Goal: Task Accomplishment & Management: Manage account settings

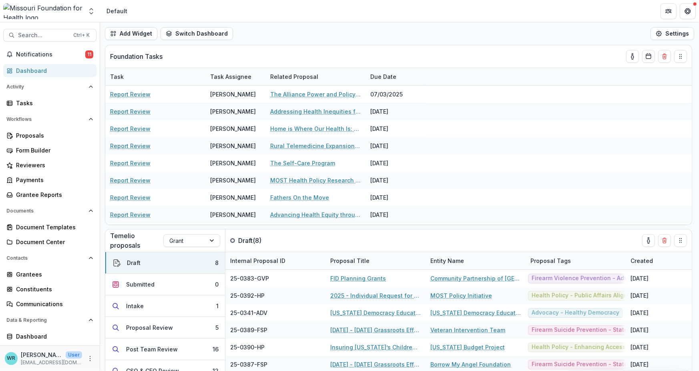
drag, startPoint x: 870, startPoint y: 6, endPoint x: 455, endPoint y: 40, distance: 416.0
click at [455, 40] on div "Add Widget Switch Dashboard Default DLS Dashboard New Dashboard Settings" at bounding box center [399, 33] width 599 height 22
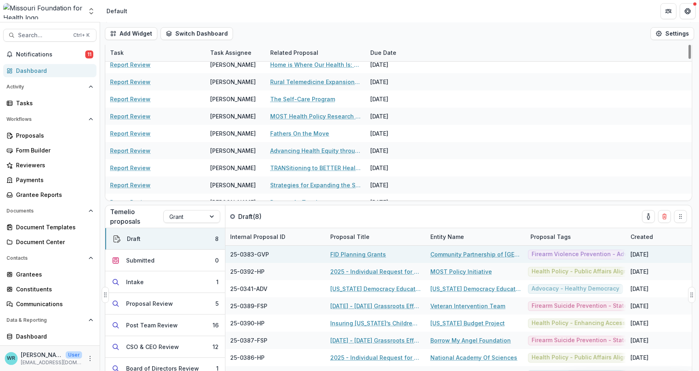
scroll to position [38, 0]
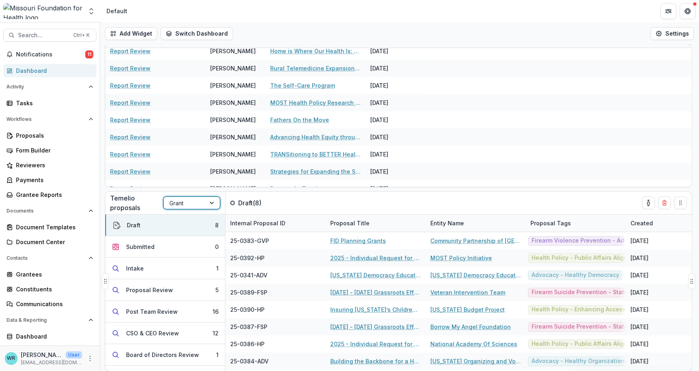
click at [205, 204] on div "Grant" at bounding box center [185, 204] width 42 height 12
click at [191, 371] on div "Concept Paper" at bounding box center [349, 376] width 699 height 10
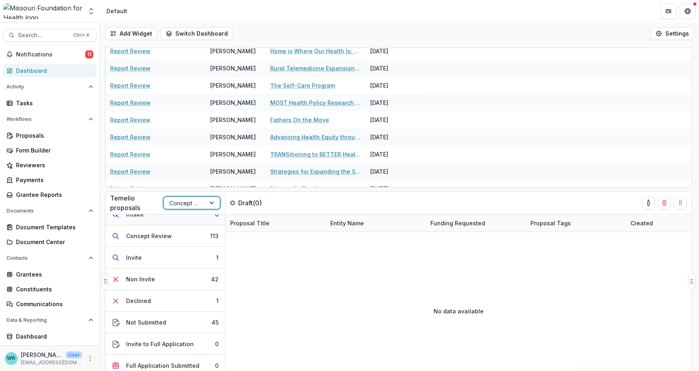
scroll to position [59, 0]
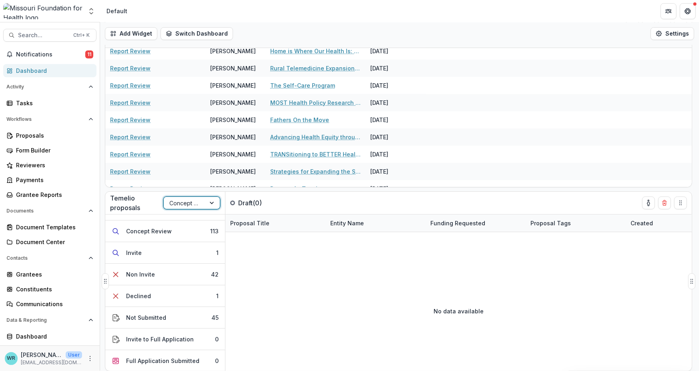
click at [210, 201] on div at bounding box center [213, 203] width 14 height 12
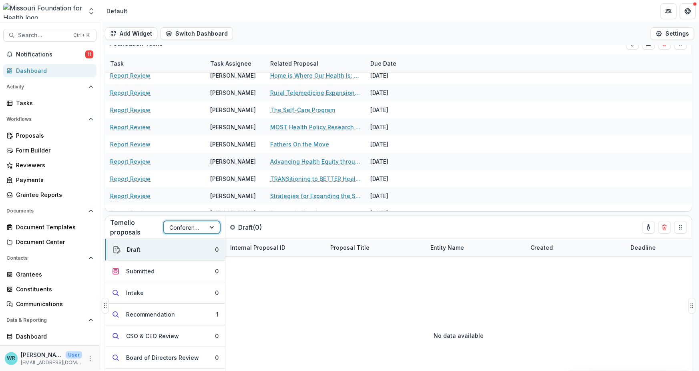
scroll to position [0, 0]
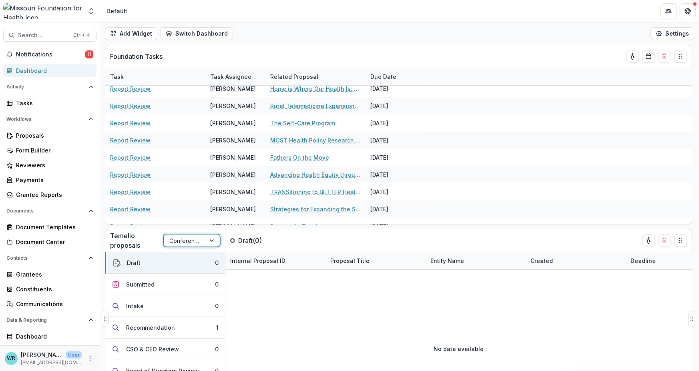
click at [204, 241] on div "Conference Sponsorship" at bounding box center [185, 241] width 42 height 12
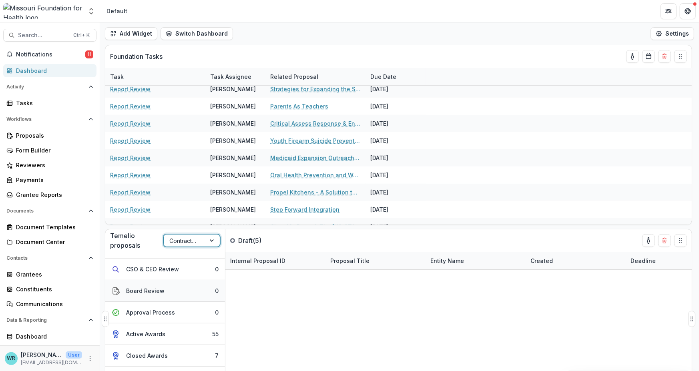
scroll to position [62, 0]
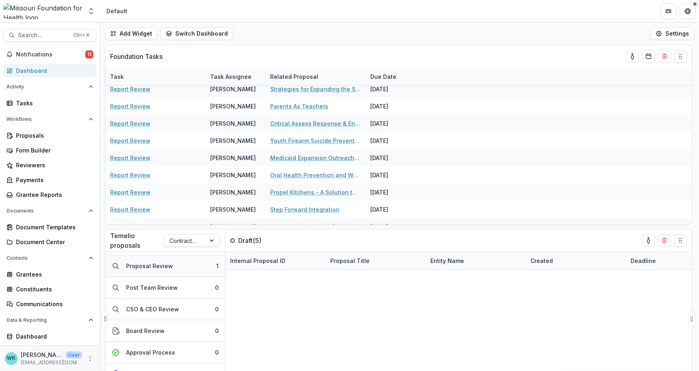
click at [169, 262] on div "Proposal Review" at bounding box center [149, 266] width 47 height 8
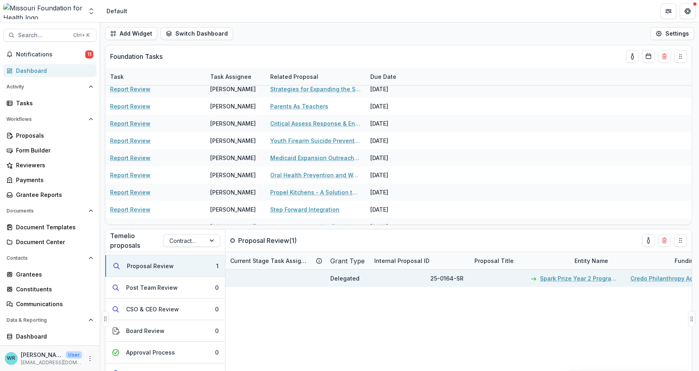
click at [582, 281] on link "Spark Prize Year 2 Program Design, Implementation and Operations Support" at bounding box center [580, 278] width 81 height 8
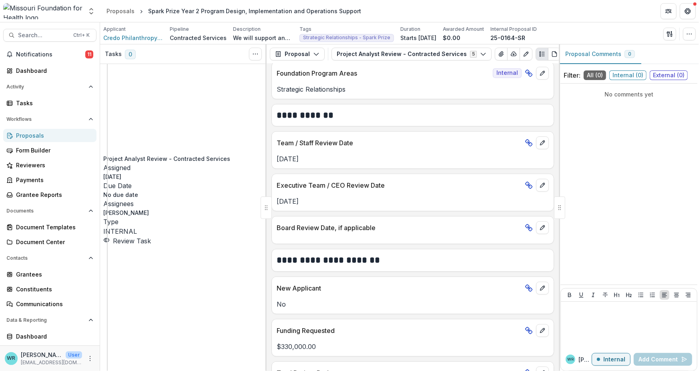
scroll to position [438, 0]
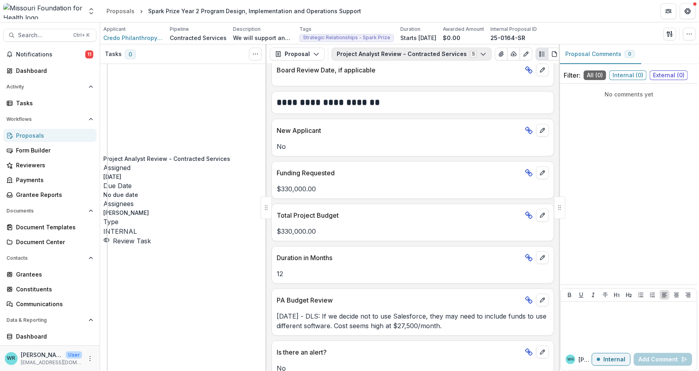
click at [421, 56] on button "Project Analyst Review - Contracted Services 5" at bounding box center [412, 54] width 160 height 13
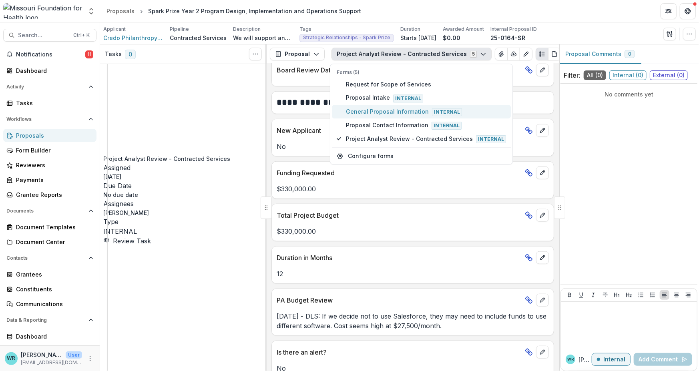
click at [376, 107] on span "General Proposal Information Internal" at bounding box center [426, 111] width 160 height 9
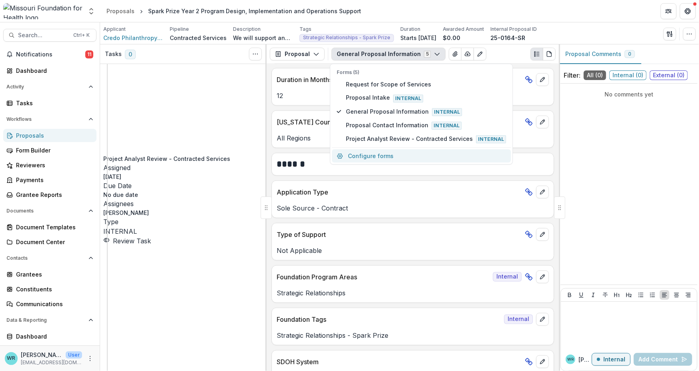
scroll to position [557, 0]
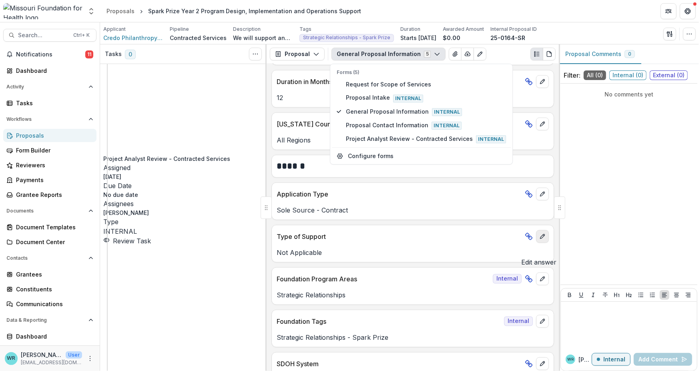
click at [542, 240] on icon "edit" at bounding box center [543, 237] width 6 height 6
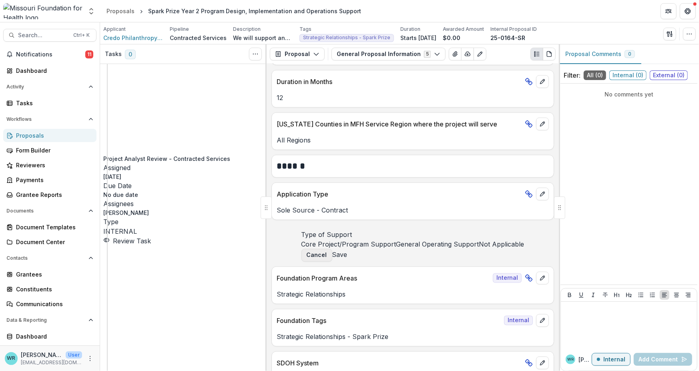
click at [333, 262] on button "Cancel" at bounding box center [317, 255] width 31 height 13
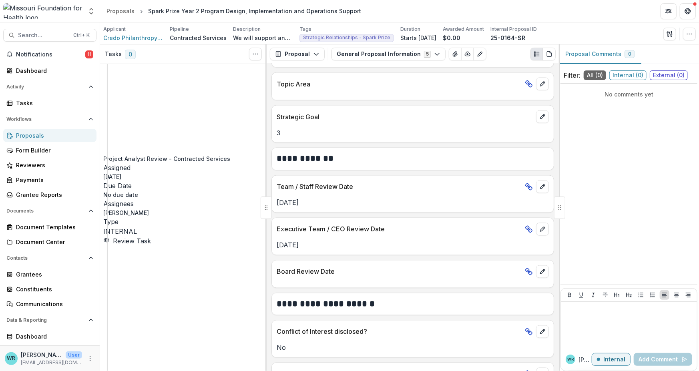
scroll to position [914, 0]
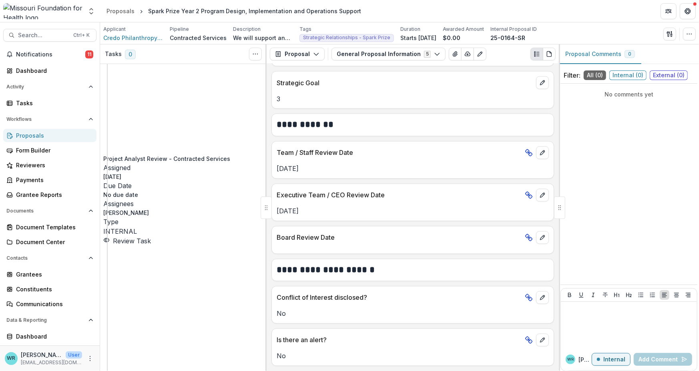
drag, startPoint x: 31, startPoint y: 134, endPoint x: 38, endPoint y: 134, distance: 7.6
click at [31, 134] on div "Proposals" at bounding box center [53, 135] width 74 height 8
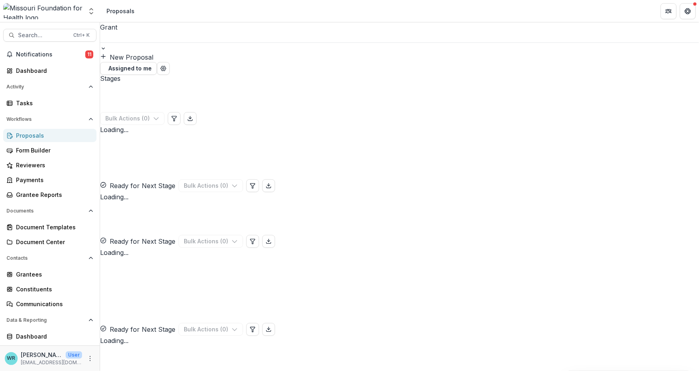
click at [176, 42] on div at bounding box center [399, 47] width 599 height 10
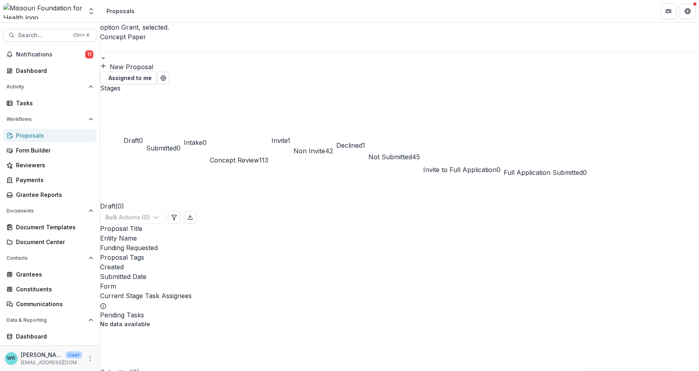
click at [155, 42] on div at bounding box center [399, 47] width 599 height 10
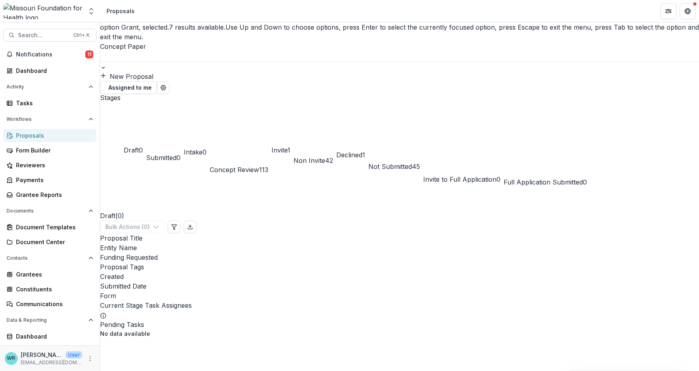
click at [175, 62] on div at bounding box center [399, 67] width 599 height 10
click at [157, 51] on div at bounding box center [399, 56] width 599 height 10
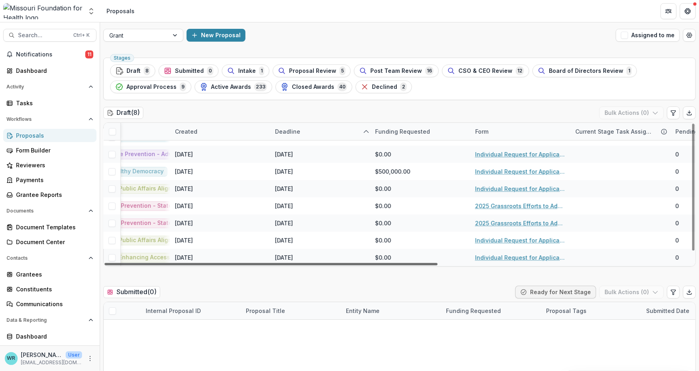
scroll to position [12, 371]
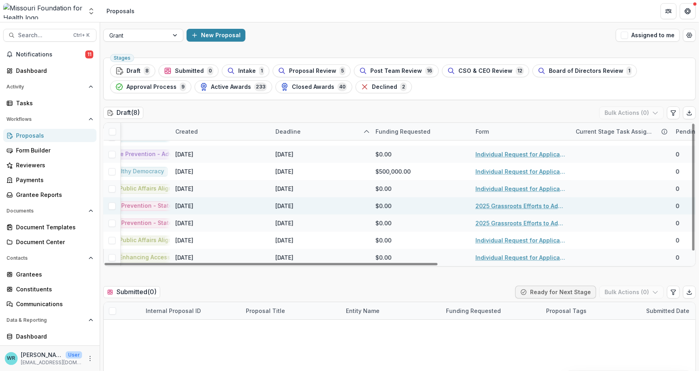
drag, startPoint x: 410, startPoint y: 264, endPoint x: 636, endPoint y: 208, distance: 232.8
click at [438, 266] on div at bounding box center [271, 264] width 333 height 2
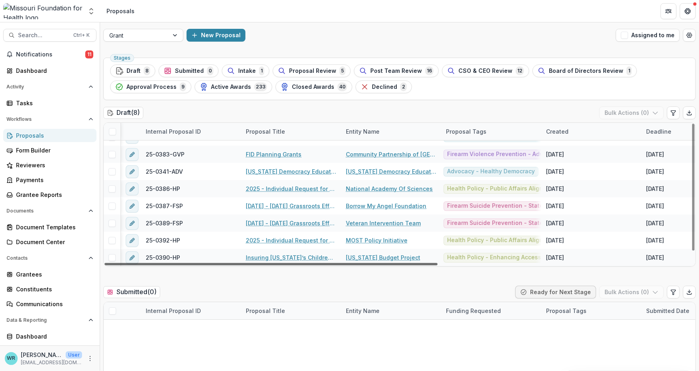
scroll to position [12, 449]
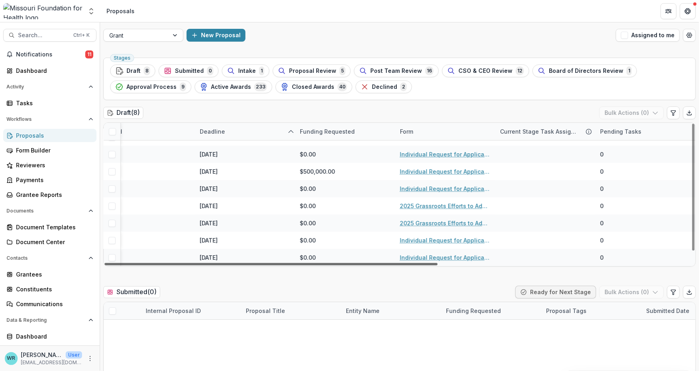
drag, startPoint x: 451, startPoint y: 263, endPoint x: 534, endPoint y: 270, distance: 82.4
click at [438, 266] on div at bounding box center [271, 264] width 333 height 2
click at [673, 113] on icon "Edit table settings" at bounding box center [673, 113] width 4 height 5
select select "******"
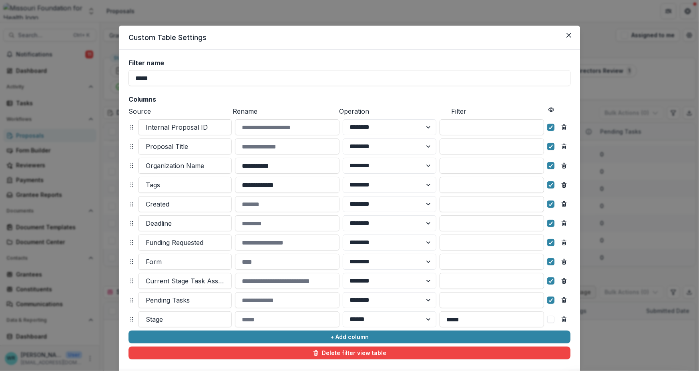
scroll to position [40, 0]
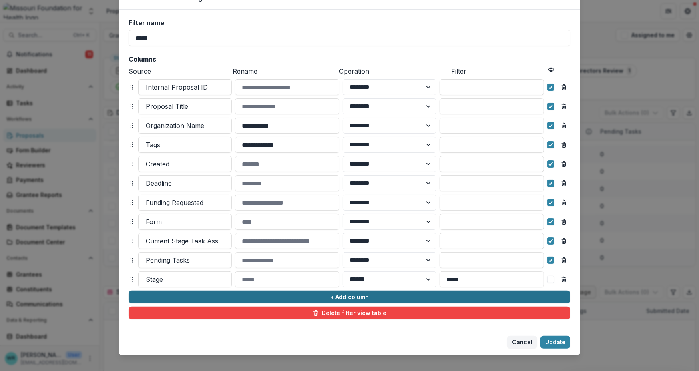
click at [340, 300] on button "+ Add column" at bounding box center [350, 297] width 442 height 13
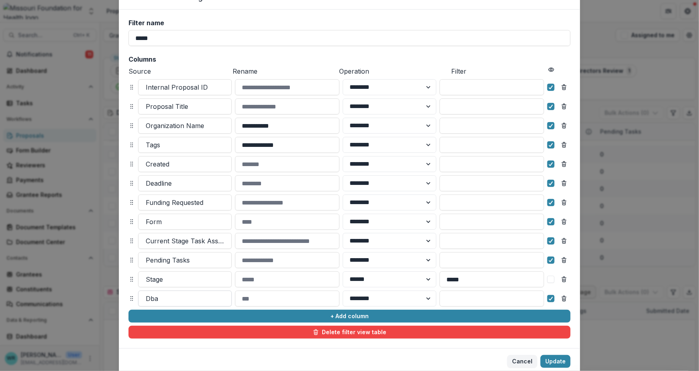
click at [169, 301] on div at bounding box center [185, 298] width 79 height 11
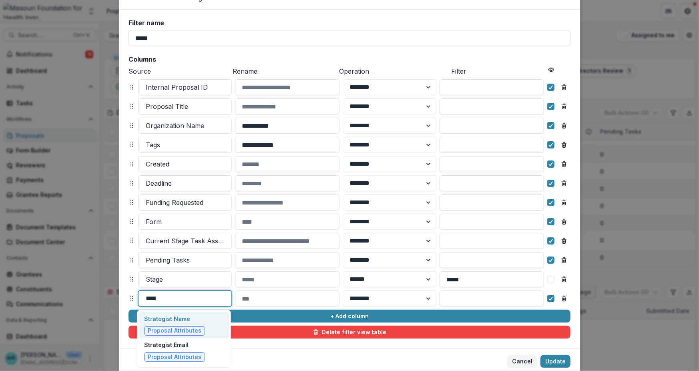
type input "******"
click at [170, 315] on p "Strategist Name" at bounding box center [174, 319] width 61 height 8
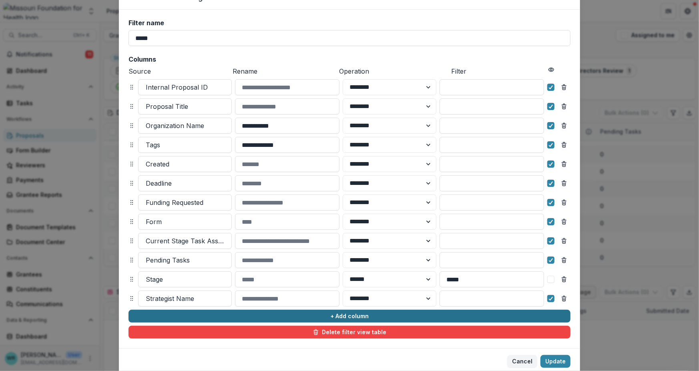
click at [341, 320] on button "+ Add column" at bounding box center [350, 316] width 442 height 13
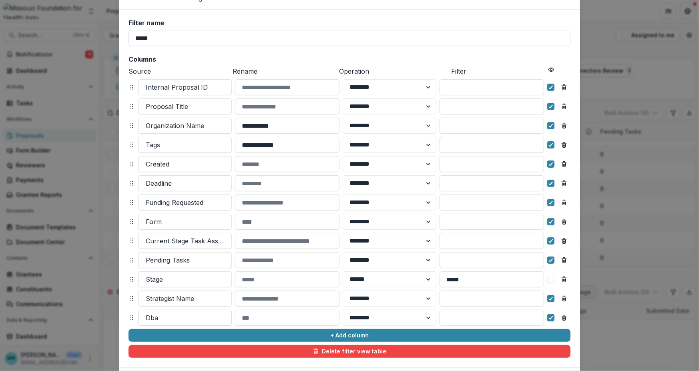
click at [165, 319] on div at bounding box center [185, 317] width 79 height 11
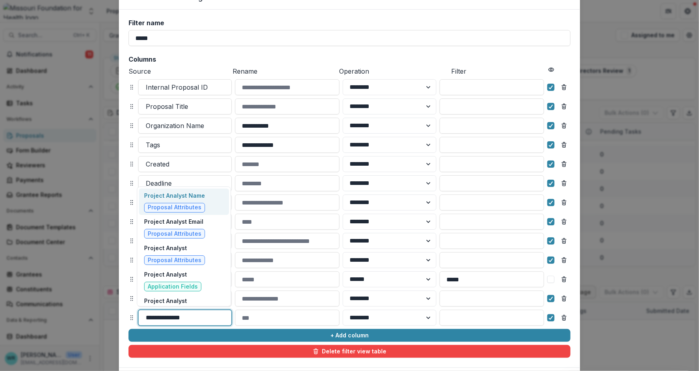
type input "**********"
click at [199, 204] on span "Proposal Attributes" at bounding box center [174, 208] width 61 height 10
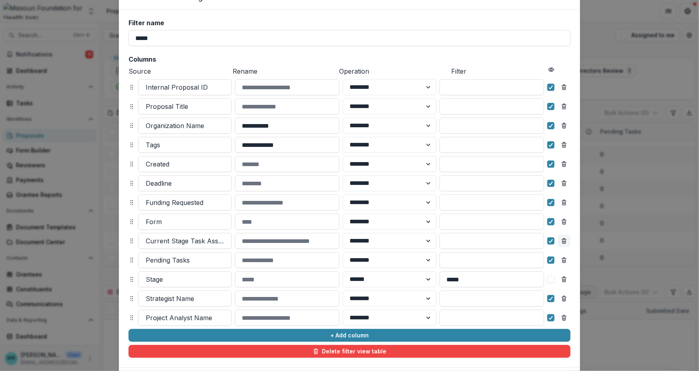
click at [565, 242] on icon "Remove column" at bounding box center [564, 241] width 6 height 6
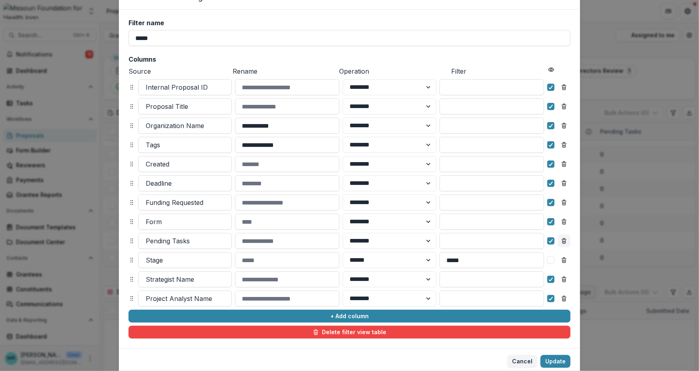
click at [563, 242] on icon "Remove column" at bounding box center [564, 242] width 3 height 3
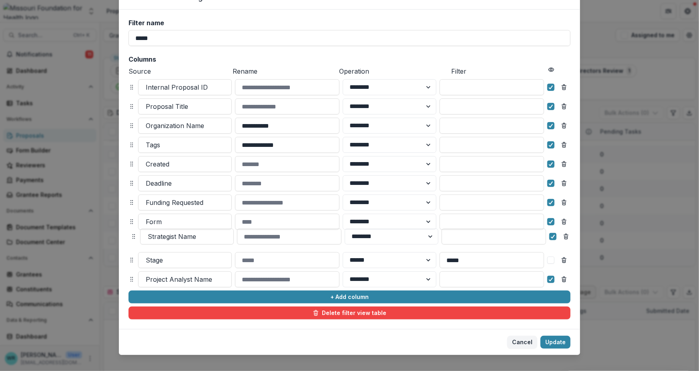
drag, startPoint x: 129, startPoint y: 260, endPoint x: 131, endPoint y: 236, distance: 23.7
click at [131, 236] on icon at bounding box center [134, 237] width 6 height 6
select select "******"
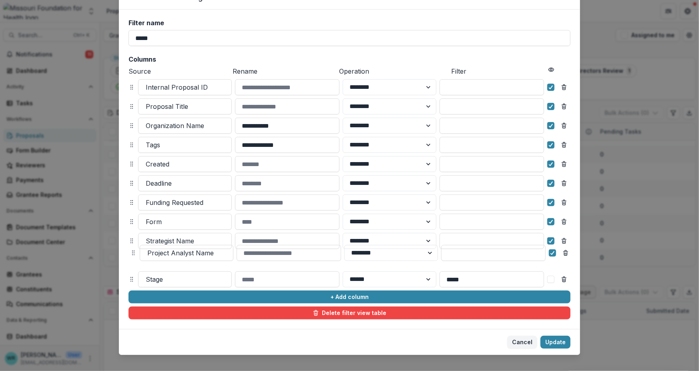
drag, startPoint x: 130, startPoint y: 280, endPoint x: 132, endPoint y: 254, distance: 26.5
click at [132, 254] on icon at bounding box center [133, 253] width 6 height 6
select select "******"
click at [562, 341] on button "Update" at bounding box center [556, 342] width 30 height 13
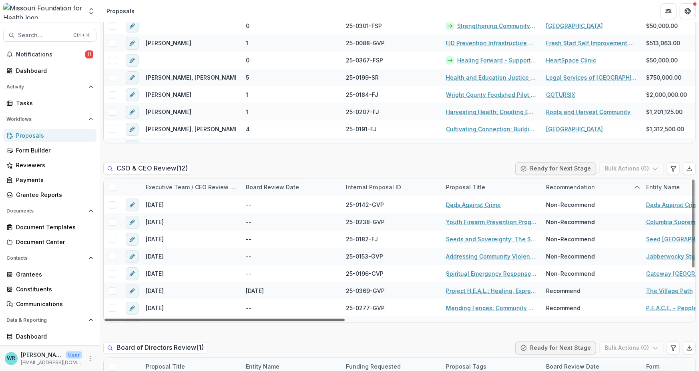
drag, startPoint x: 310, startPoint y: 319, endPoint x: 270, endPoint y: 318, distance: 40.1
click at [271, 322] on div at bounding box center [225, 320] width 240 height 2
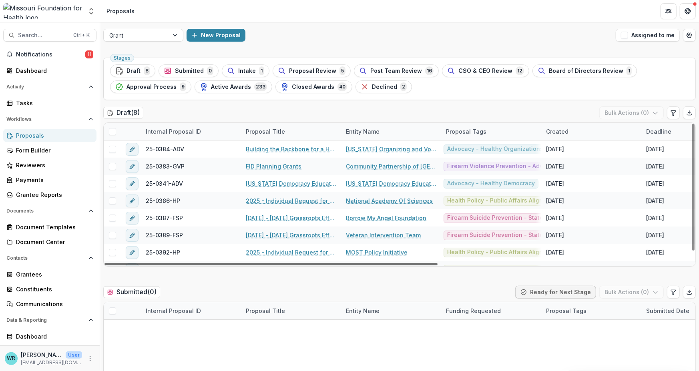
drag, startPoint x: 302, startPoint y: 263, endPoint x: 179, endPoint y: 244, distance: 124.5
click at [179, 263] on div at bounding box center [271, 264] width 333 height 2
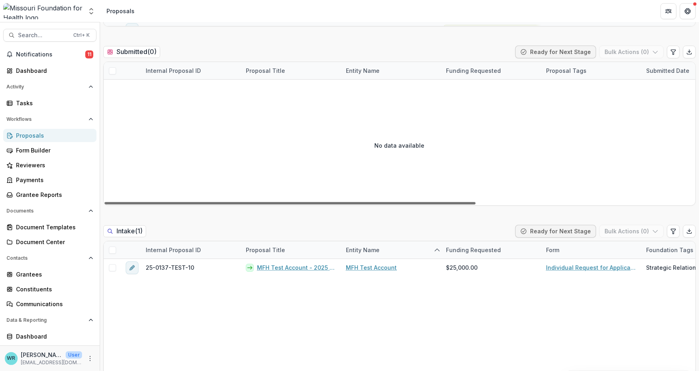
drag, startPoint x: 316, startPoint y: 202, endPoint x: 81, endPoint y: 198, distance: 235.2
click at [105, 202] on div at bounding box center [290, 203] width 371 height 2
